Goal: Task Accomplishment & Management: Use online tool/utility

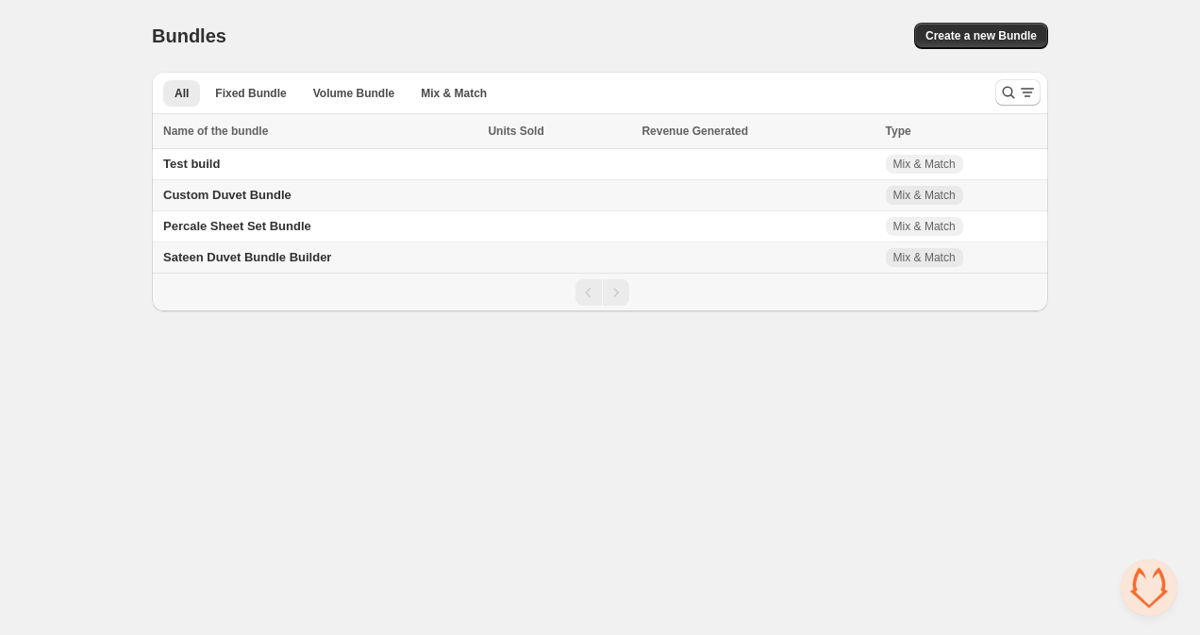
click at [260, 269] on td "Sateen Duvet Bundle Builder" at bounding box center [317, 257] width 330 height 31
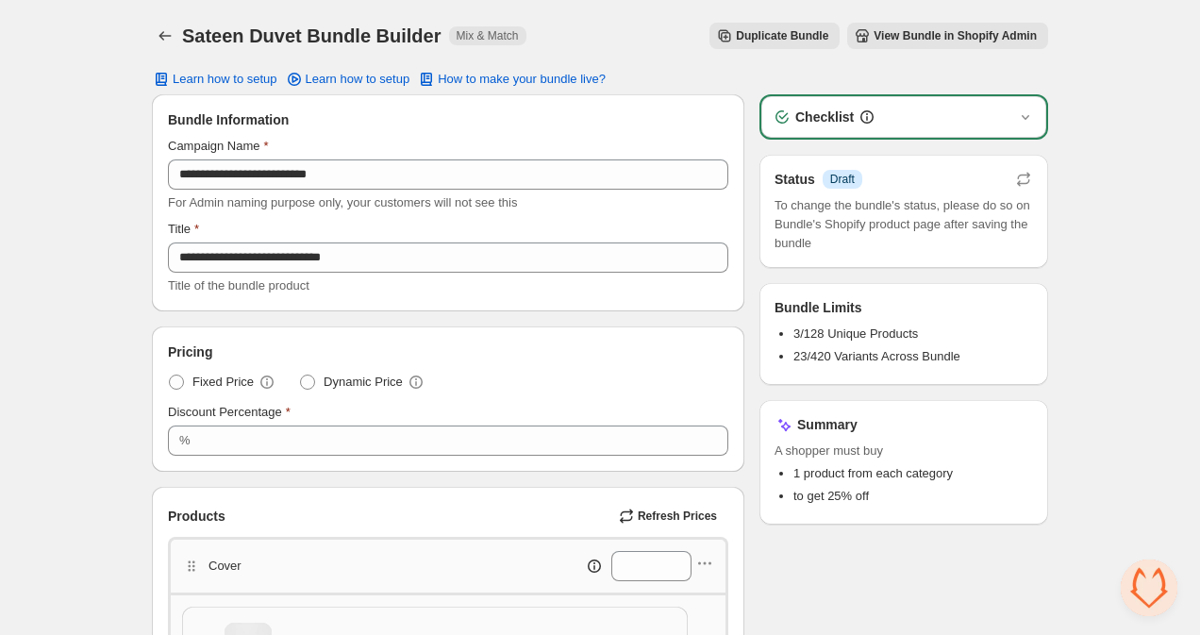
click at [935, 29] on span "View Bundle in Shopify Admin" at bounding box center [955, 35] width 163 height 15
